Goal: Check status

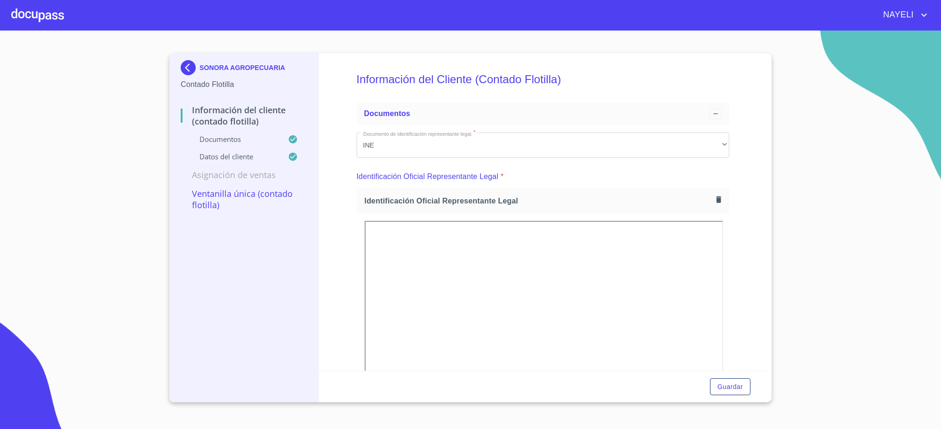
scroll to position [1411, 0]
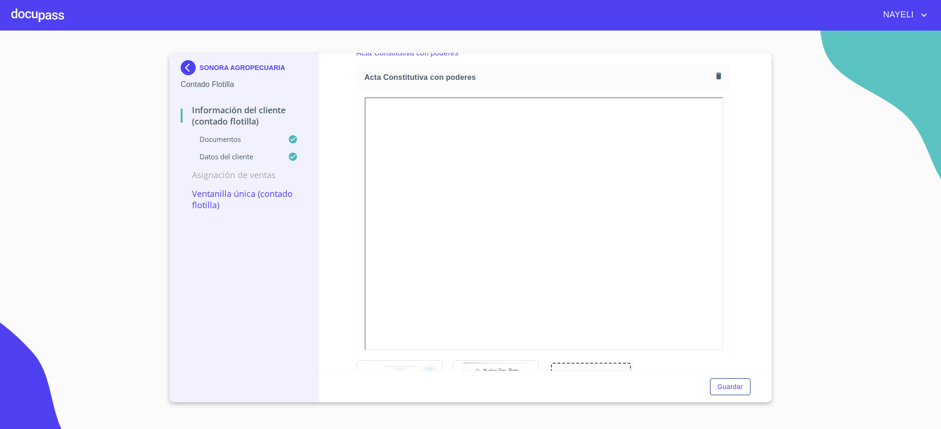
click at [188, 77] on div "SONORA AGROPECUARIA" at bounding box center [244, 69] width 127 height 19
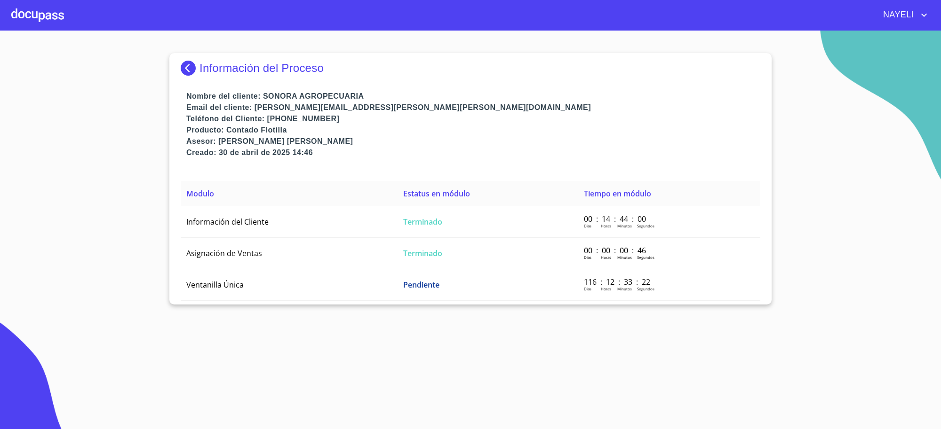
click at [191, 67] on img at bounding box center [190, 68] width 19 height 15
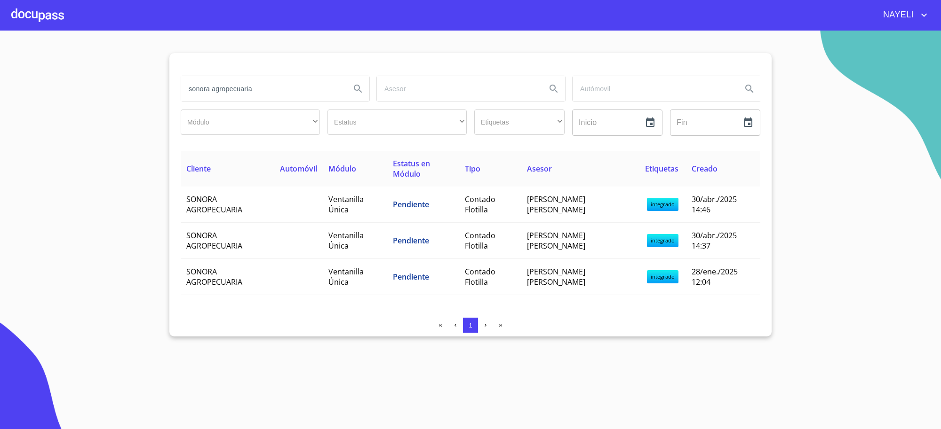
click at [278, 92] on input "sonora agropecuaria" at bounding box center [262, 88] width 162 height 25
click at [277, 93] on input "sonora agropecuaria" at bounding box center [262, 88] width 162 height 25
type input "[PERSON_NAME]"
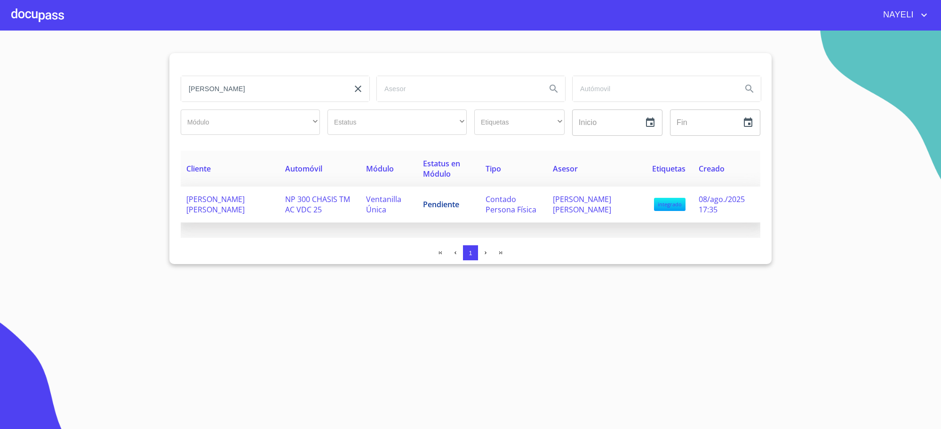
click at [427, 211] on td "Pendiente" at bounding box center [448, 205] width 63 height 36
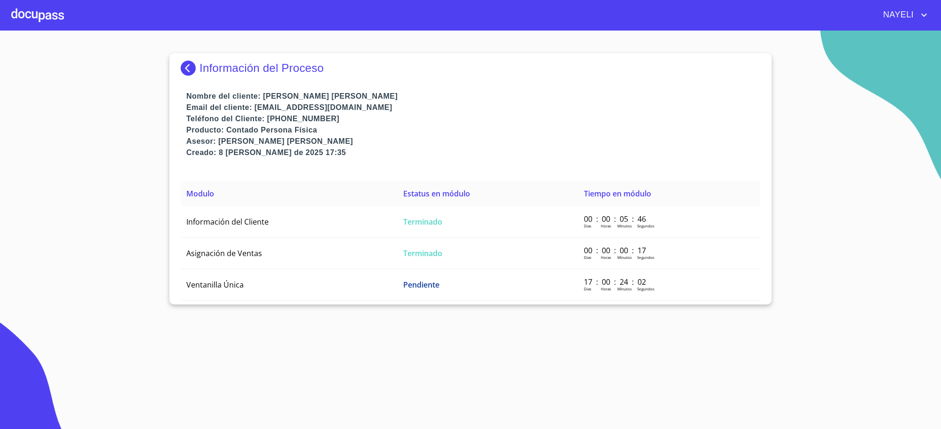
click at [427, 211] on td "Terminado" at bounding box center [487, 222] width 181 height 32
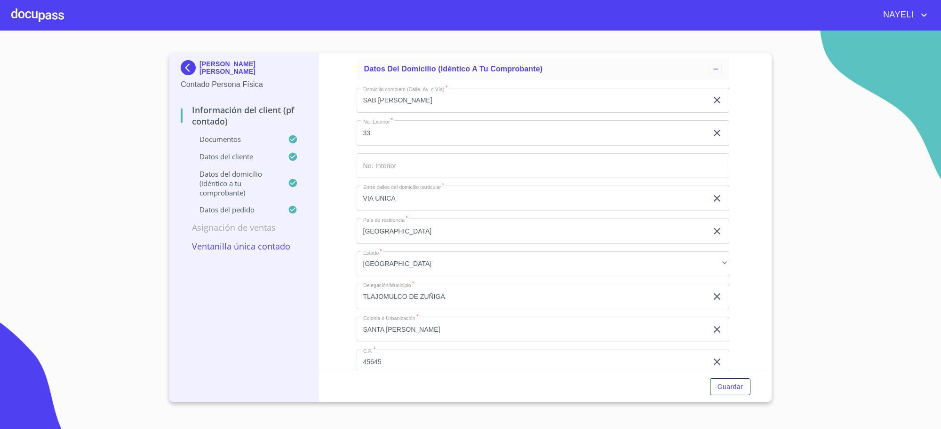
scroll to position [2586, 0]
